Goal: Navigation & Orientation: Understand site structure

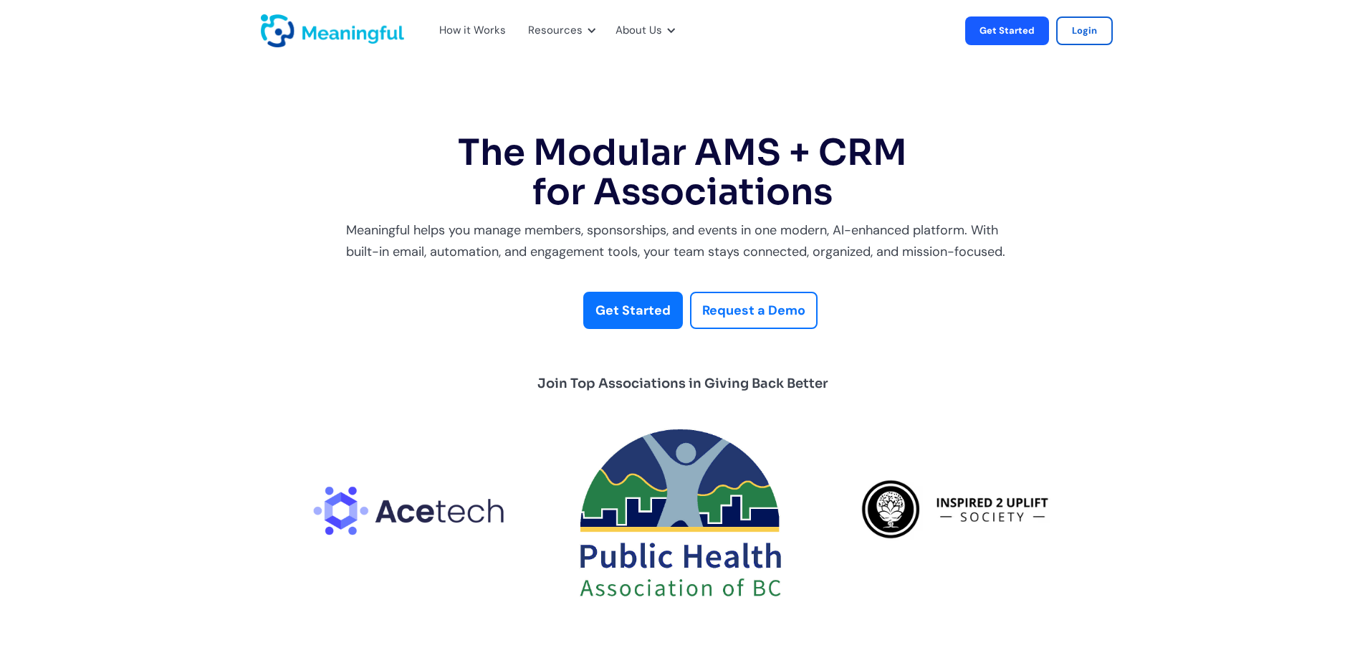
click at [1108, 301] on section "The Modular AMS + CRM for Associations Meaningful helps you manage members, spo…" at bounding box center [682, 371] width 1365 height 533
click at [1326, 298] on section "The Modular AMS + CRM for Associations Meaningful helps you manage members, spo…" at bounding box center [682, 371] width 1365 height 533
click at [738, 244] on div "Meaningful helps you manage members, sponsorships, and events in one modern, AI…" at bounding box center [683, 241] width 674 height 44
click at [866, 199] on h1 "The Modular AMS + CRM for Associations" at bounding box center [683, 172] width 674 height 79
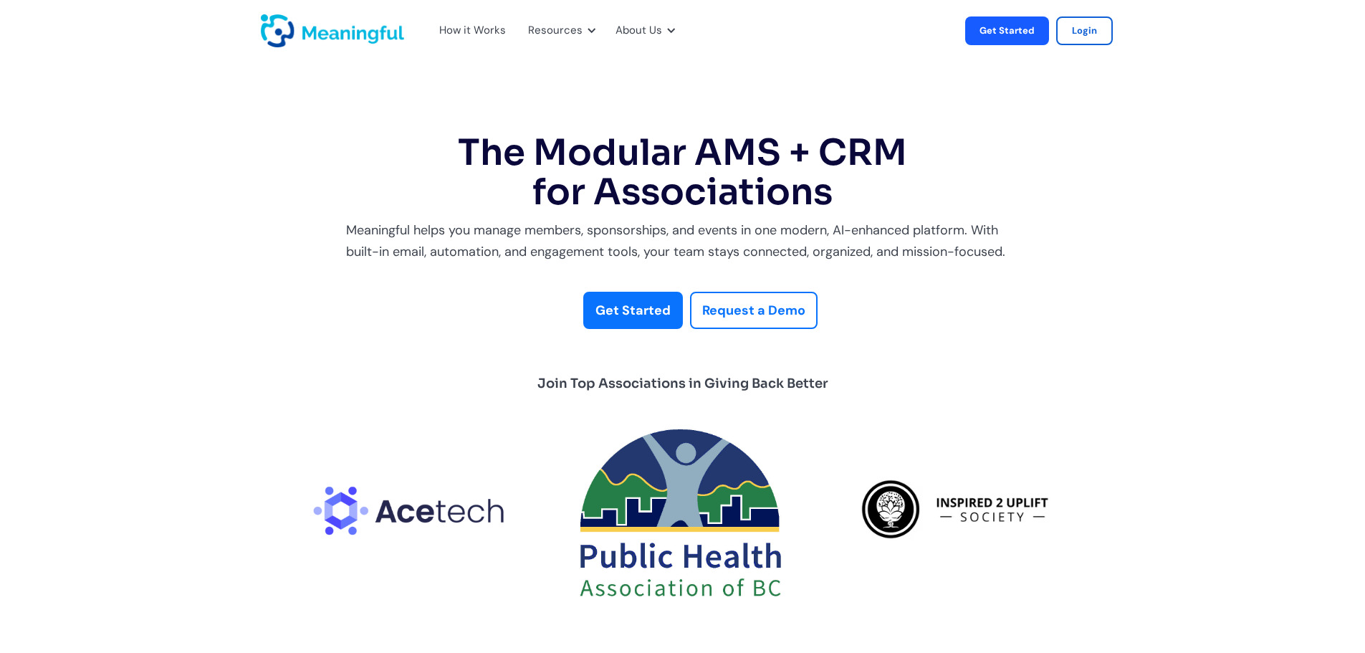
click at [866, 199] on h1 "The Modular AMS + CRM for Associations" at bounding box center [683, 172] width 674 height 79
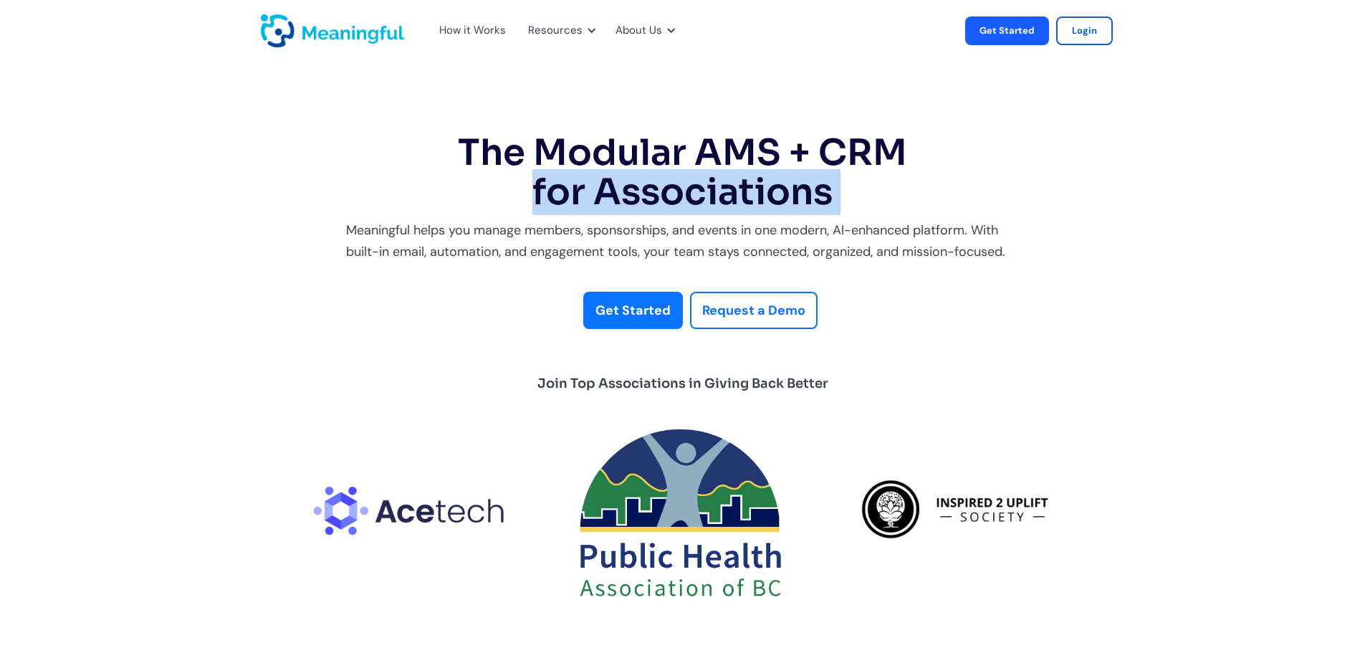
click at [866, 199] on h1 "The Modular AMS + CRM for Associations" at bounding box center [683, 172] width 674 height 79
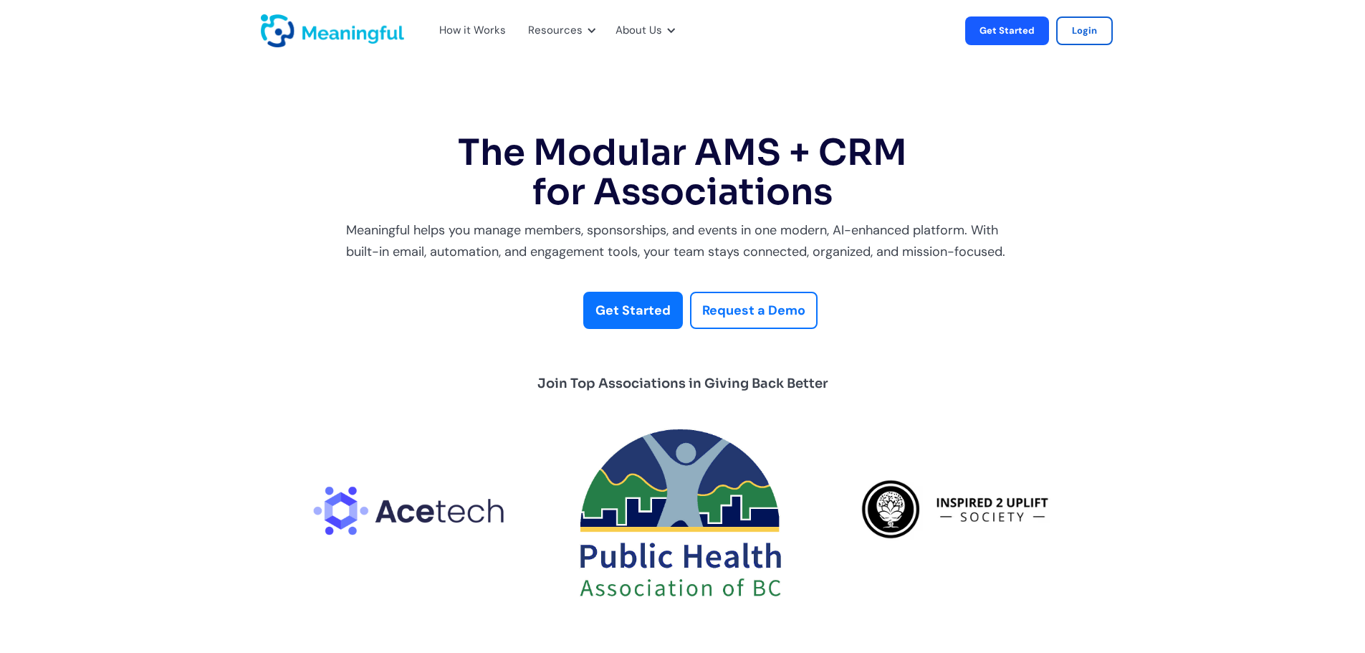
click at [952, 168] on h1 "The Modular AMS + CRM for Associations" at bounding box center [683, 172] width 674 height 79
click at [972, 262] on div "Meaningful helps you manage members, sponsorships, and events in one modern, AI…" at bounding box center [683, 241] width 674 height 44
click at [577, 21] on div "Resources" at bounding box center [555, 30] width 54 height 19
